Goal: Task Accomplishment & Management: Manage account settings

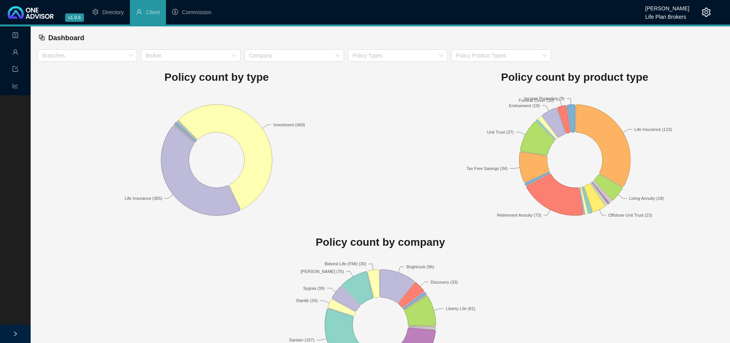
click at [710, 9] on icon "setting" at bounding box center [706, 12] width 9 height 9
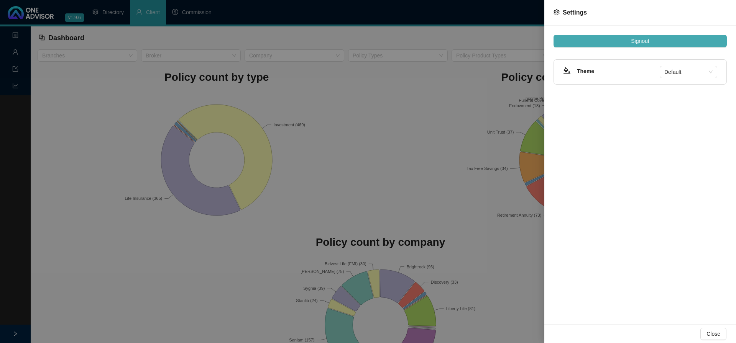
click at [618, 39] on button "Signout" at bounding box center [640, 41] width 173 height 12
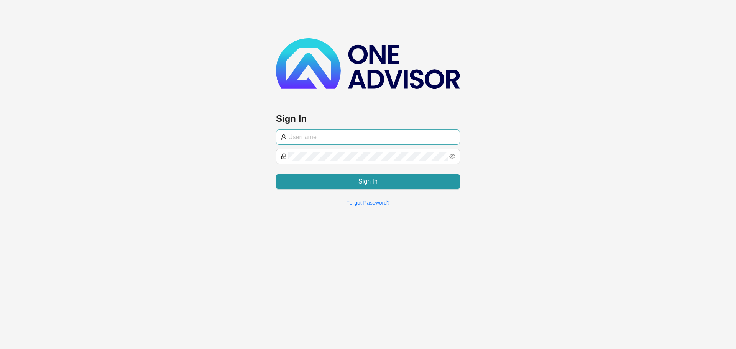
click at [318, 140] on input "text" at bounding box center [371, 137] width 167 height 9
click at [318, 137] on input "text" at bounding box center [371, 137] width 167 height 9
type input "[PERSON_NAME][EMAIL_ADDRESS][DOMAIN_NAME]"
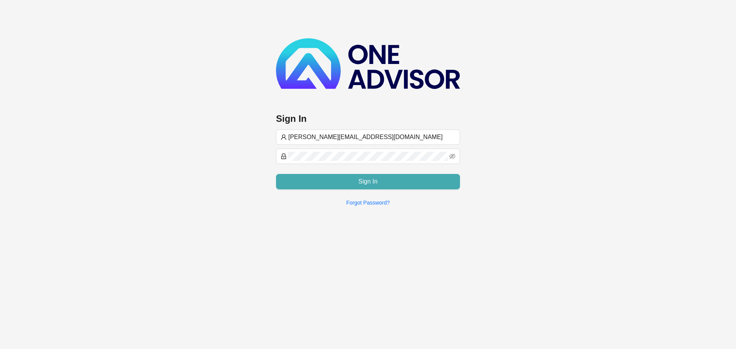
click at [340, 183] on button "Sign In" at bounding box center [368, 181] width 184 height 15
